Goal: Transaction & Acquisition: Purchase product/service

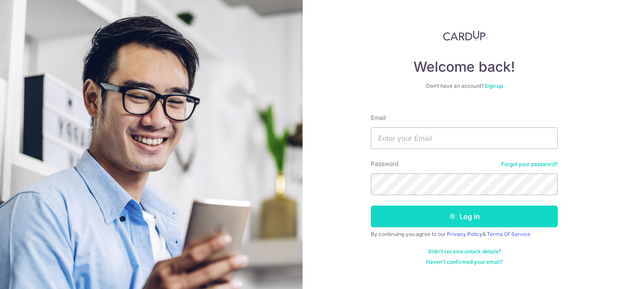
type input "yuanwenyi13250@gmail.com"
click at [440, 213] on button "Log in" at bounding box center [464, 216] width 187 height 22
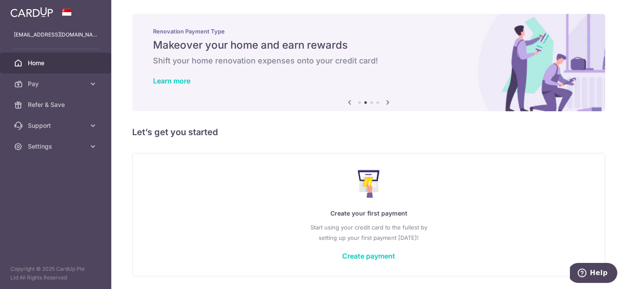
click at [377, 250] on div "Create your first payment Start using your credit card to the fullest by settin…" at bounding box center [368, 214] width 451 height 103
click at [376, 256] on link "Create payment" at bounding box center [368, 256] width 53 height 9
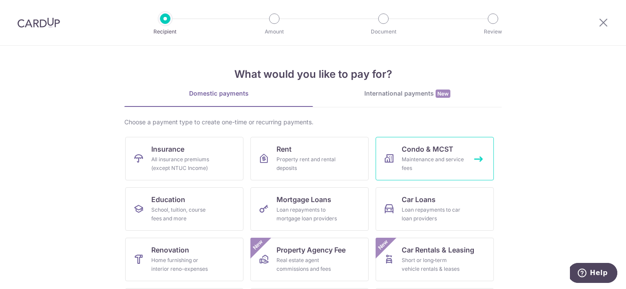
scroll to position [16, 0]
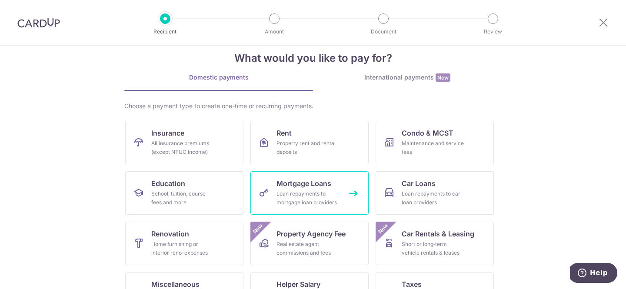
click at [327, 197] on div "Loan repayments to mortgage loan providers" at bounding box center [307, 197] width 63 height 17
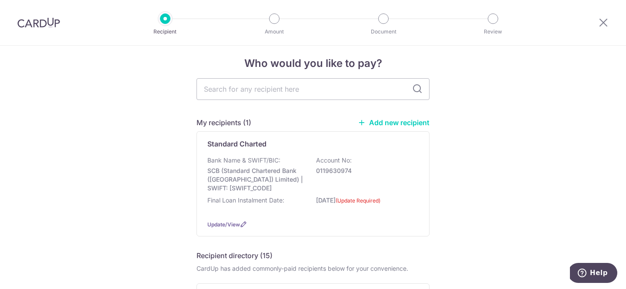
scroll to position [8, 0]
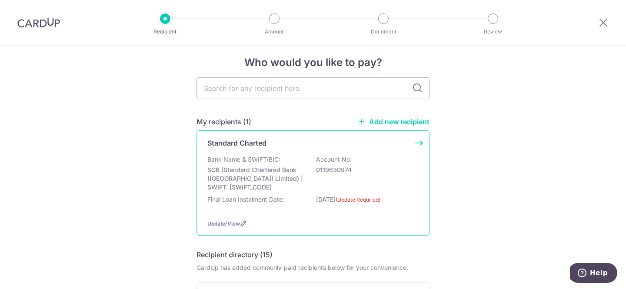
click at [378, 192] on div "Bank Name & SWIFT/BIC: SCB (Standard Chartered Bank (Singapore) Limited) | SWIF…" at bounding box center [312, 183] width 211 height 57
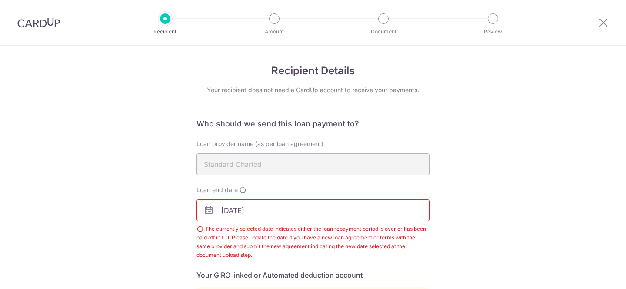
scroll to position [179, 0]
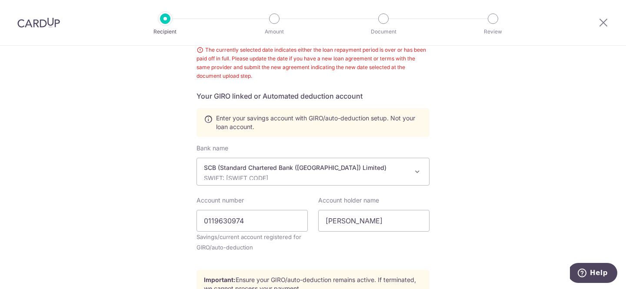
click at [352, 207] on div "Account holder name Yuan Wenyi" at bounding box center [373, 214] width 111 height 36
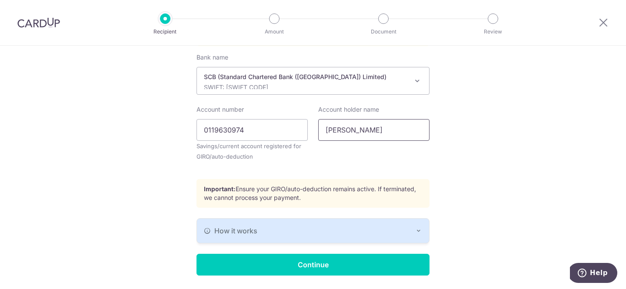
scroll to position [297, 0]
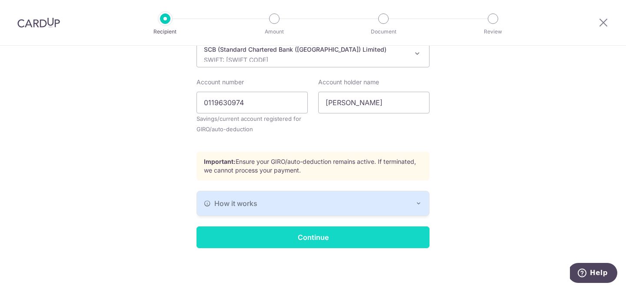
click at [342, 239] on input "Continue" at bounding box center [312, 237] width 233 height 22
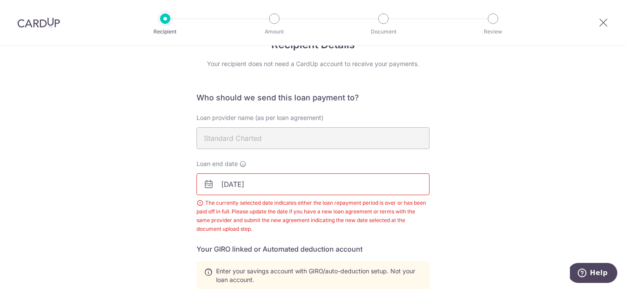
scroll to position [17, 0]
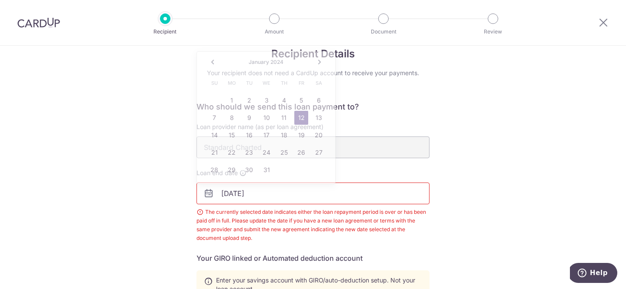
click at [260, 198] on input "01/12/2024" at bounding box center [312, 193] width 233 height 22
click at [318, 63] on link "Next" at bounding box center [319, 62] width 10 height 10
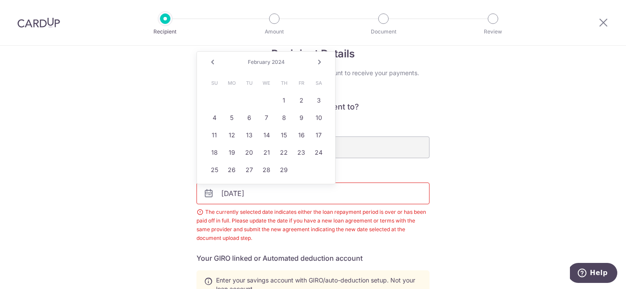
click at [318, 63] on link "Next" at bounding box center [319, 62] width 10 height 10
click at [318, 62] on link "Next" at bounding box center [319, 62] width 10 height 10
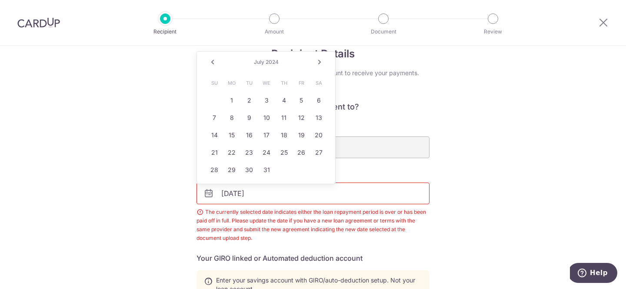
click at [318, 62] on link "Next" at bounding box center [319, 62] width 10 height 10
click at [319, 63] on link "Next" at bounding box center [319, 62] width 10 height 10
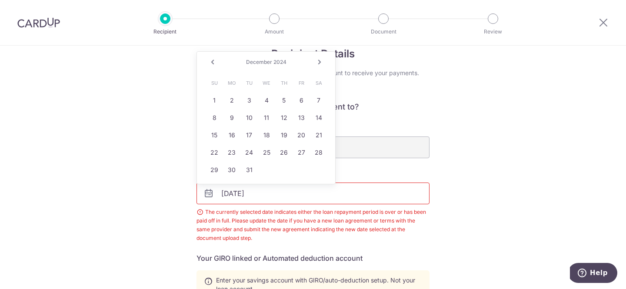
click at [319, 63] on link "Next" at bounding box center [319, 62] width 10 height 10
click at [324, 58] on link "Next" at bounding box center [319, 62] width 10 height 10
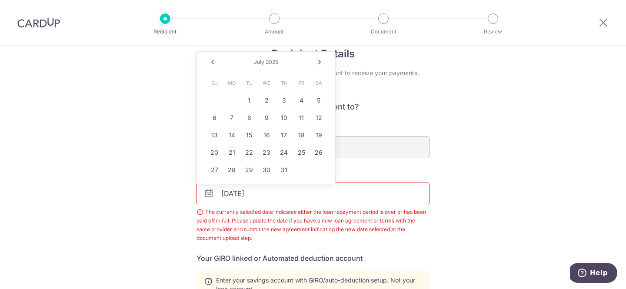
click at [324, 58] on link "Next" at bounding box center [319, 62] width 10 height 10
click at [324, 62] on link "Next" at bounding box center [319, 62] width 10 height 10
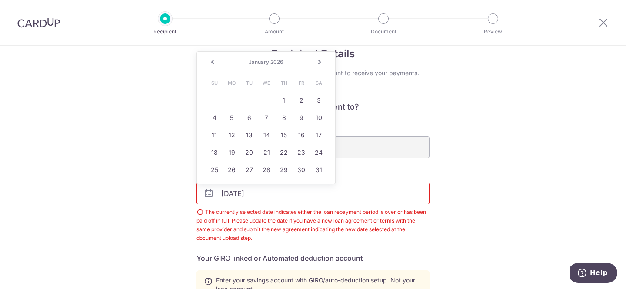
click at [324, 62] on link "Next" at bounding box center [319, 62] width 10 height 10
click at [212, 60] on link "Prev" at bounding box center [212, 62] width 10 height 10
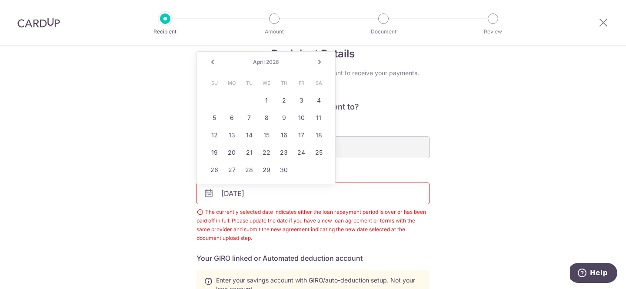
click at [319, 64] on link "Next" at bounding box center [319, 62] width 10 height 10
click at [214, 63] on link "Prev" at bounding box center [212, 62] width 10 height 10
click at [267, 140] on link "15" at bounding box center [266, 135] width 14 height 14
type input "04/15/2026"
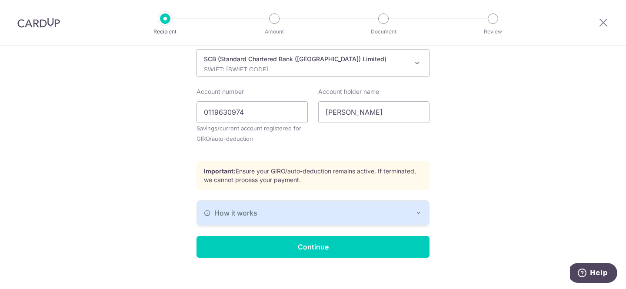
scroll to position [297, 0]
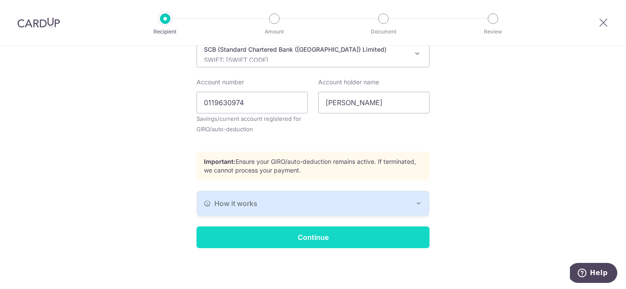
click at [356, 243] on input "Continue" at bounding box center [312, 237] width 233 height 22
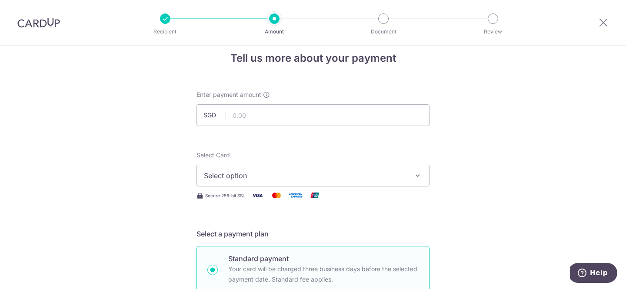
scroll to position [13, 0]
click at [366, 113] on input "text" at bounding box center [312, 115] width 233 height 22
type input "3,738.00"
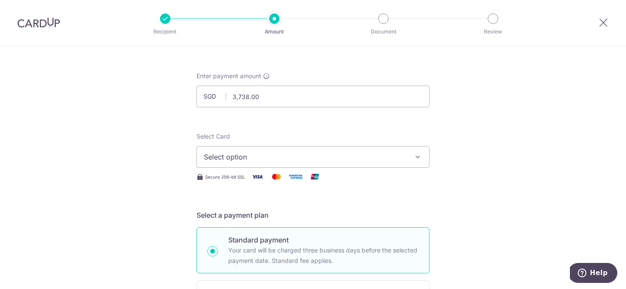
scroll to position [62, 0]
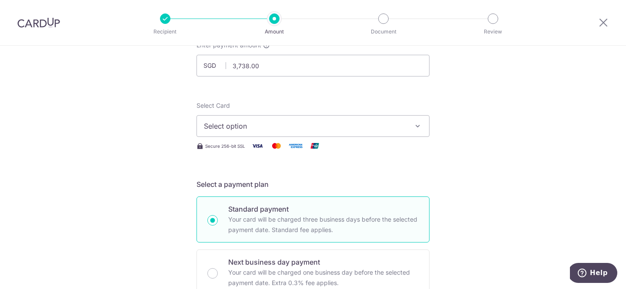
click at [399, 129] on span "Select option" at bounding box center [305, 126] width 202 height 10
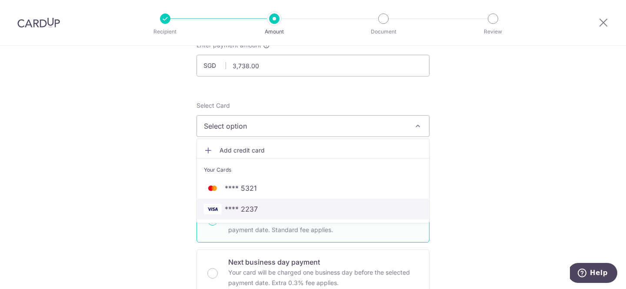
click at [356, 210] on span "**** 2237" at bounding box center [313, 209] width 218 height 10
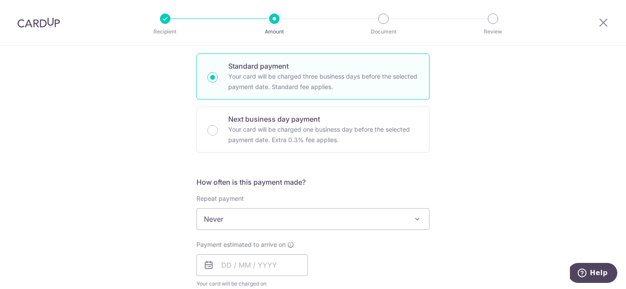
scroll to position [213, 0]
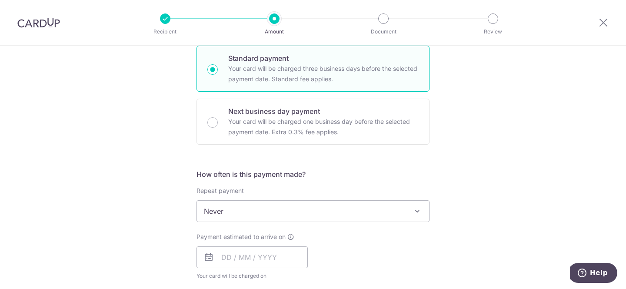
click at [406, 212] on span "Never" at bounding box center [313, 211] width 232 height 21
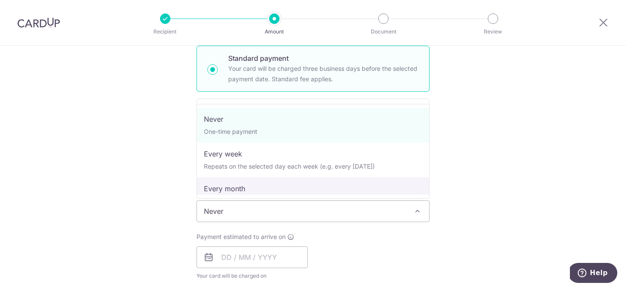
select select "3"
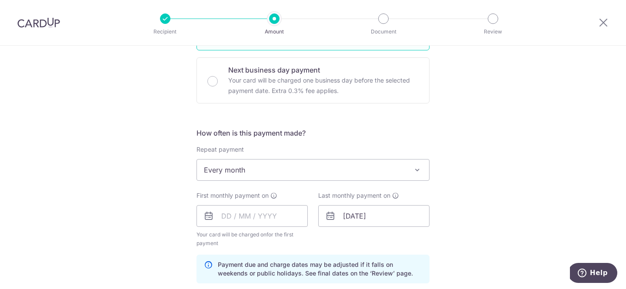
scroll to position [256, 0]
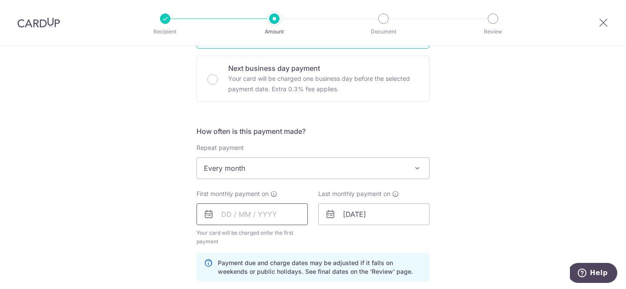
click at [280, 218] on input "text" at bounding box center [251, 214] width 111 height 22
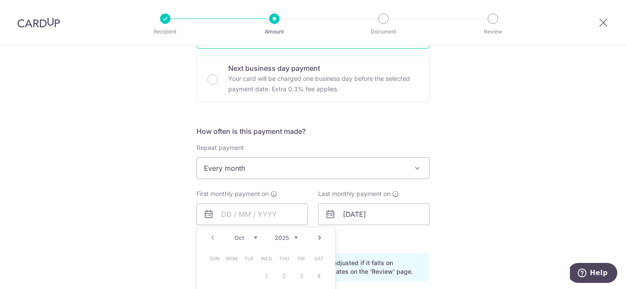
click at [317, 235] on link "Next" at bounding box center [319, 237] width 10 height 10
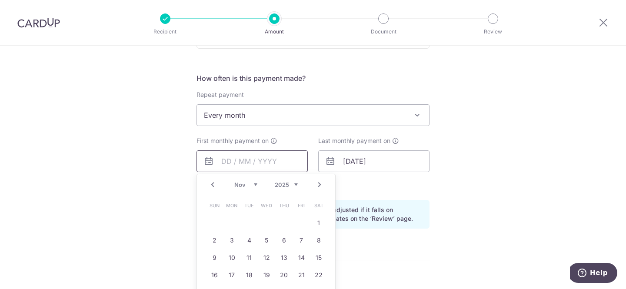
scroll to position [308, 0]
click at [318, 221] on link "1" at bounding box center [319, 223] width 14 height 14
type input "01/11/2025"
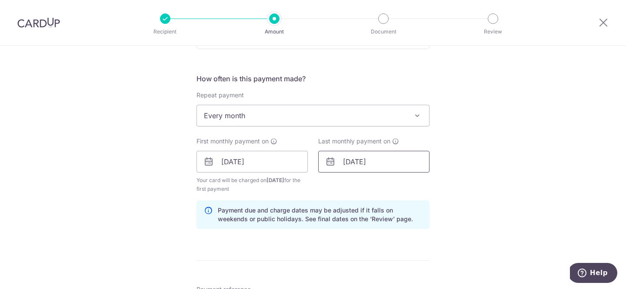
scroll to position [316, 0]
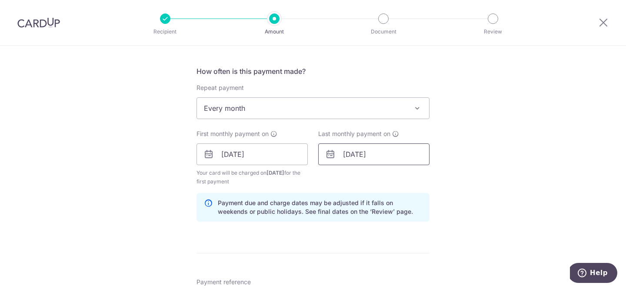
click at [389, 159] on input "15/04/2026" at bounding box center [373, 154] width 111 height 22
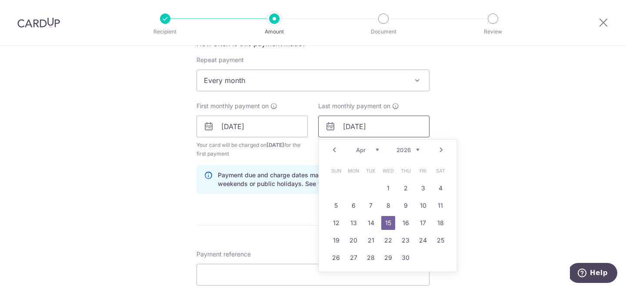
scroll to position [345, 0]
click at [392, 190] on link "1" at bounding box center [388, 187] width 14 height 14
type input "01/04/2026"
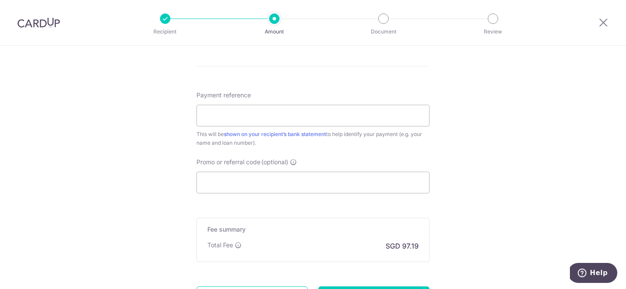
scroll to position [505, 0]
click at [329, 178] on input "Promo or referral code (optional)" at bounding box center [312, 180] width 233 height 22
paste input "REC185"
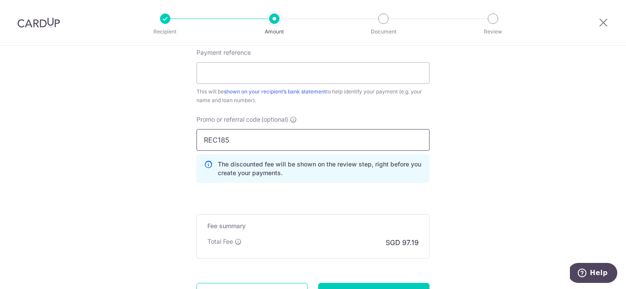
scroll to position [585, 0]
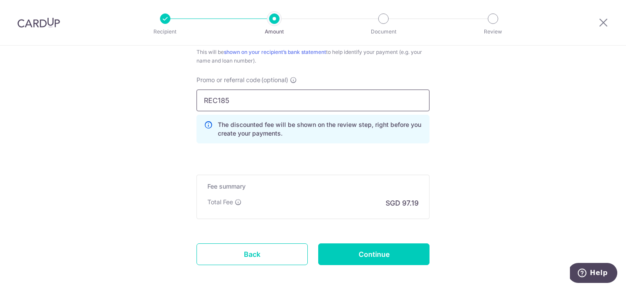
type input "REC185"
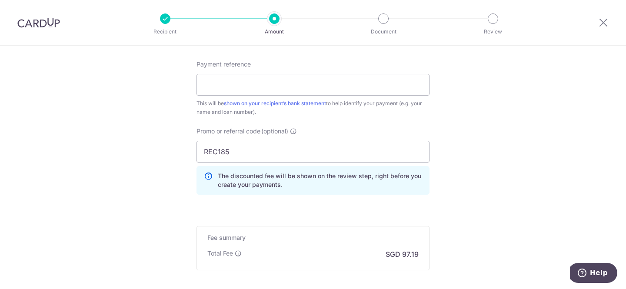
click at [315, 121] on div "Payment reference This will be shown on your recipient’s bank statement to help…" at bounding box center [312, 131] width 233 height 142
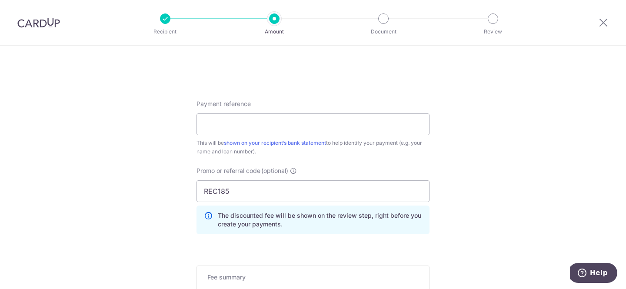
scroll to position [491, 0]
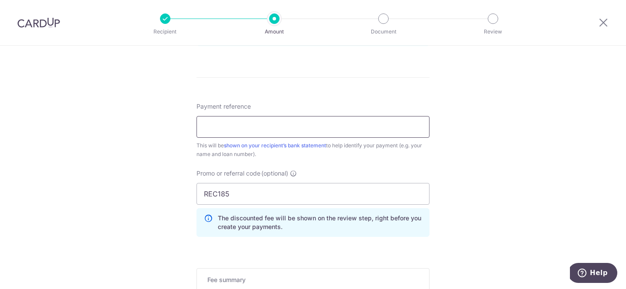
click at [316, 134] on input "Payment reference" at bounding box center [312, 127] width 233 height 22
click at [324, 166] on div "Payment reference This will be shown on your recipient’s bank statement to help…" at bounding box center [312, 173] width 233 height 142
click at [280, 128] on input "Payment reference" at bounding box center [312, 127] width 233 height 22
type input "Wenyi"
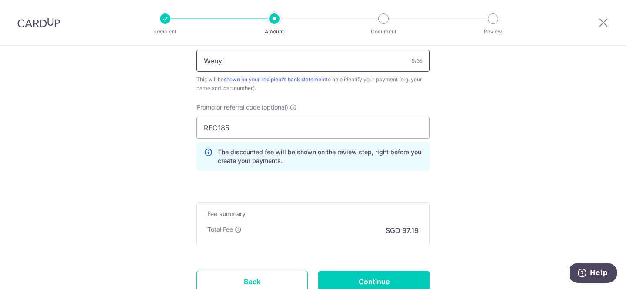
scroll to position [626, 0]
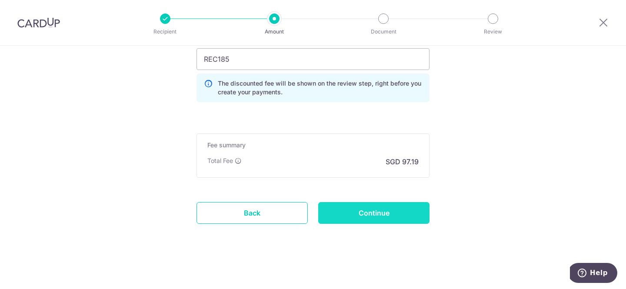
click at [391, 217] on input "Continue" at bounding box center [373, 213] width 111 height 22
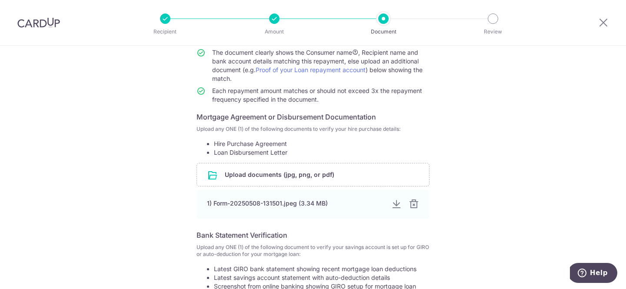
scroll to position [96, 0]
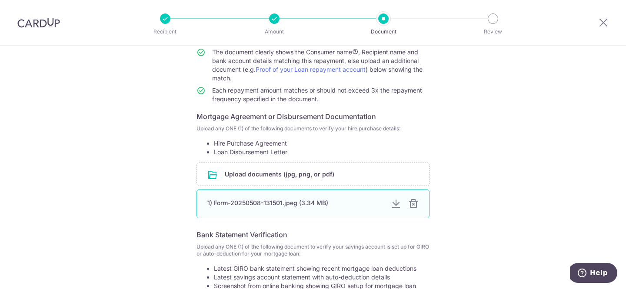
click at [315, 193] on div "1) Form-20250508-131501.jpeg (3.34 MB)" at bounding box center [312, 203] width 233 height 29
click at [395, 204] on div at bounding box center [396, 204] width 10 height 10
click at [415, 204] on div at bounding box center [413, 204] width 10 height 10
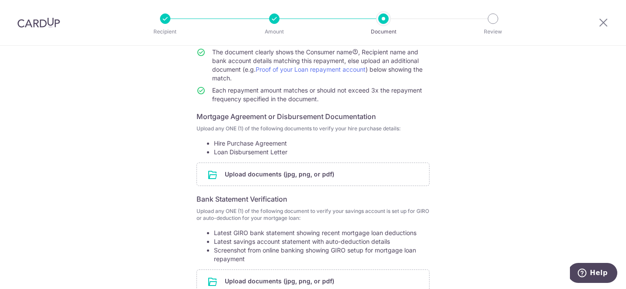
scroll to position [189, 0]
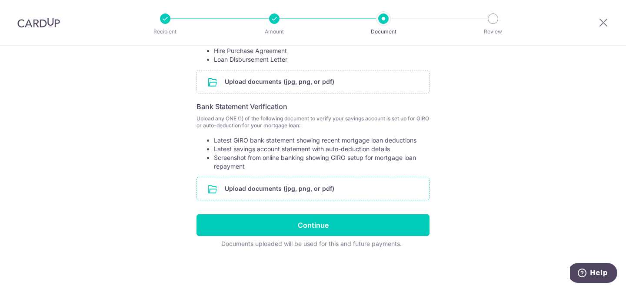
click at [341, 193] on input "file" at bounding box center [313, 188] width 232 height 23
click at [309, 188] on input "file" at bounding box center [313, 188] width 232 height 23
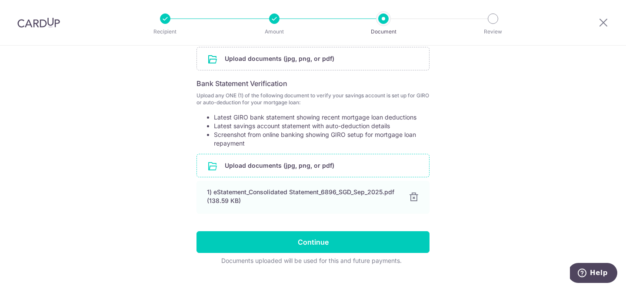
scroll to position [216, 0]
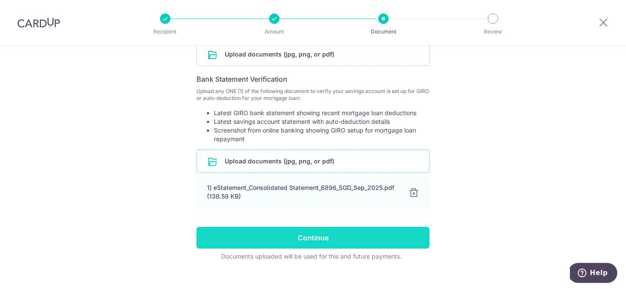
click at [400, 235] on input "Continue" at bounding box center [312, 238] width 233 height 22
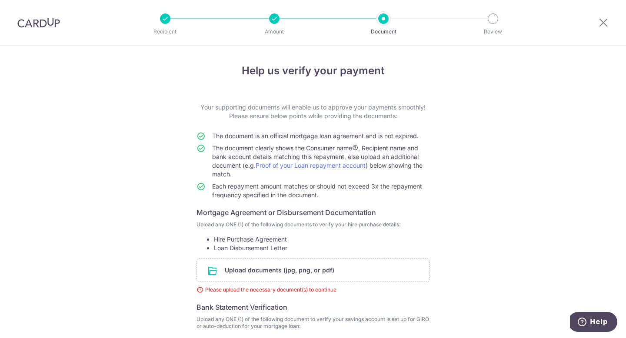
click at [334, 36] on div "Recipient Amount Document Review" at bounding box center [328, 22] width 373 height 45
